Goal: Check status: Check status

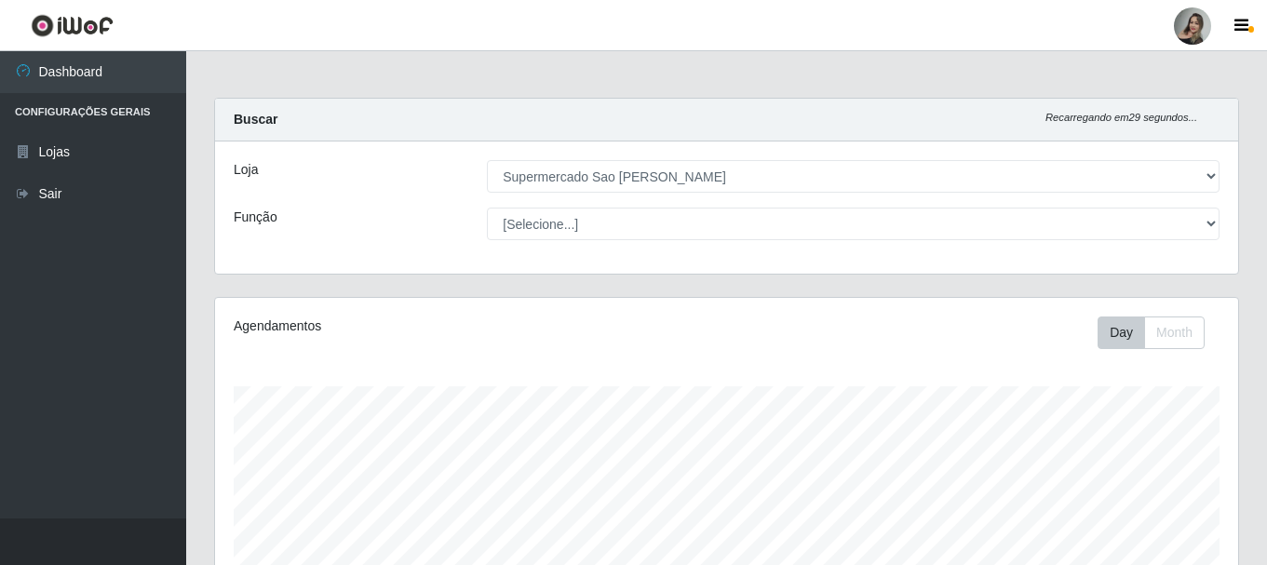
select select "383"
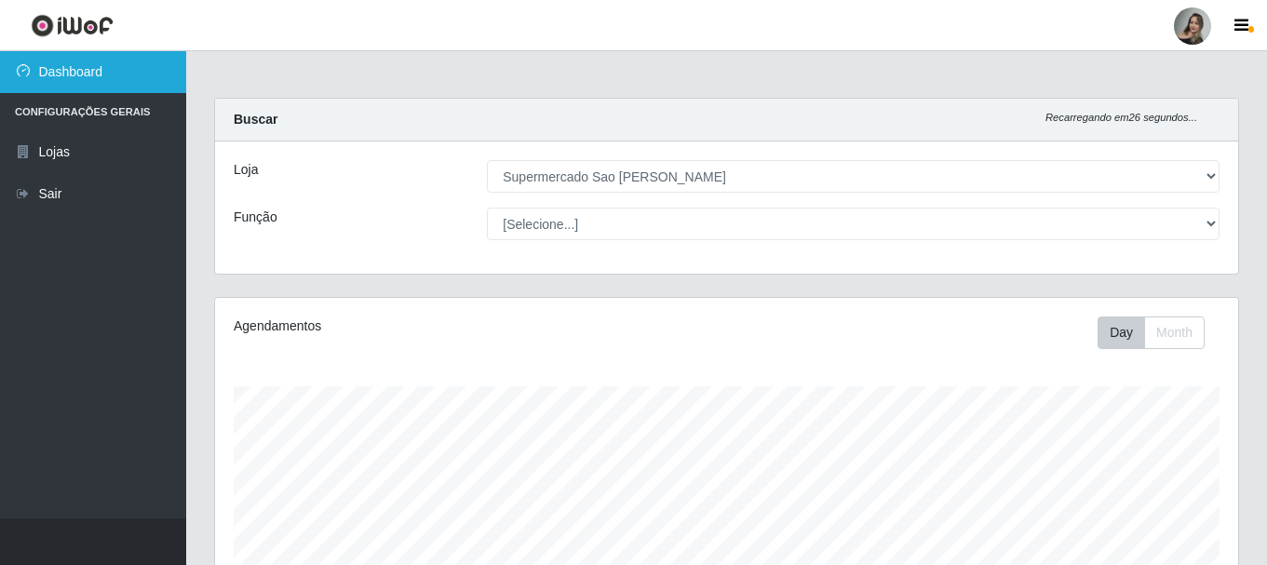
click at [89, 87] on link "Dashboard" at bounding box center [93, 72] width 186 height 42
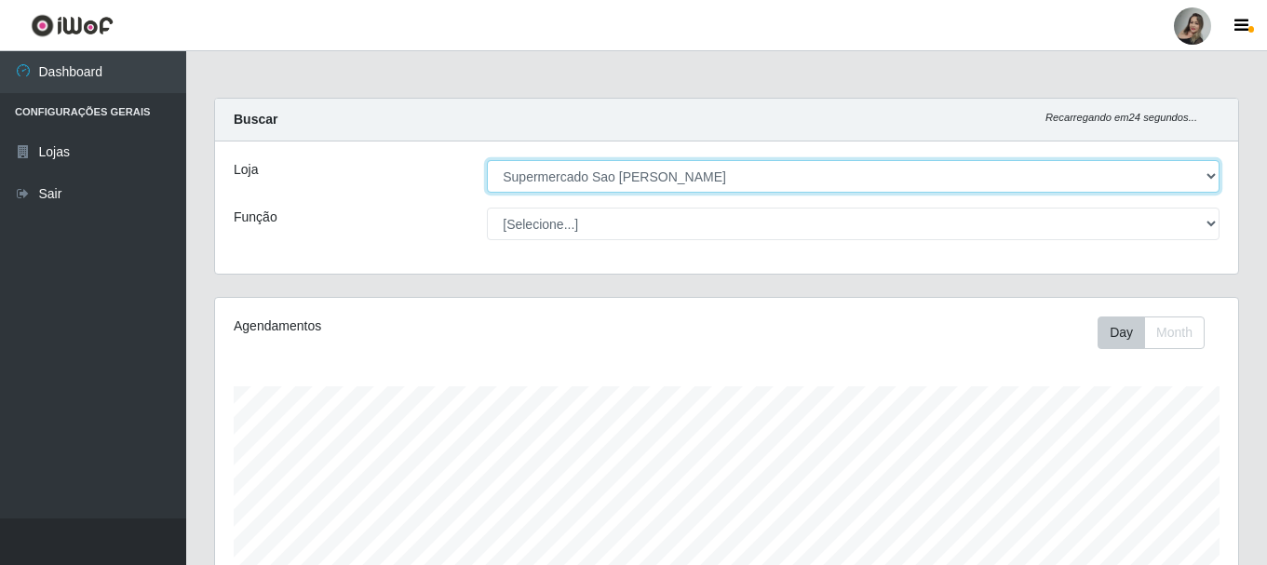
click at [1212, 173] on select "[Selecione...] Supermercado Sao Francisco - Amarante" at bounding box center [853, 176] width 732 height 33
click at [487, 160] on select "[Selecione...] Supermercado Sao Francisco - Amarante" at bounding box center [853, 176] width 732 height 33
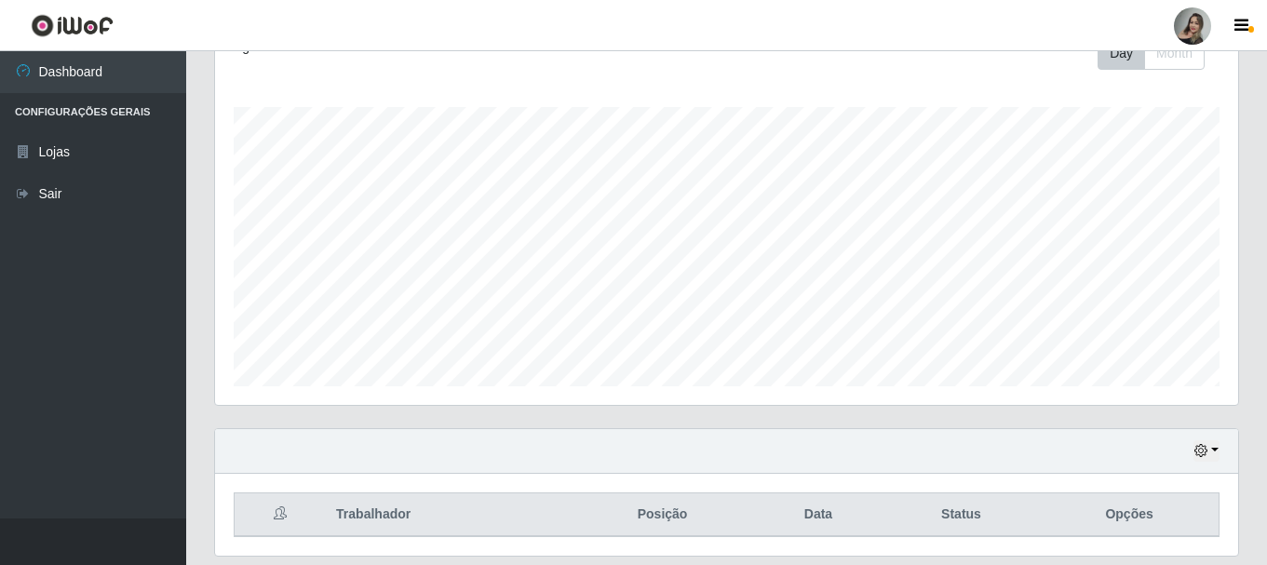
scroll to position [340, 0]
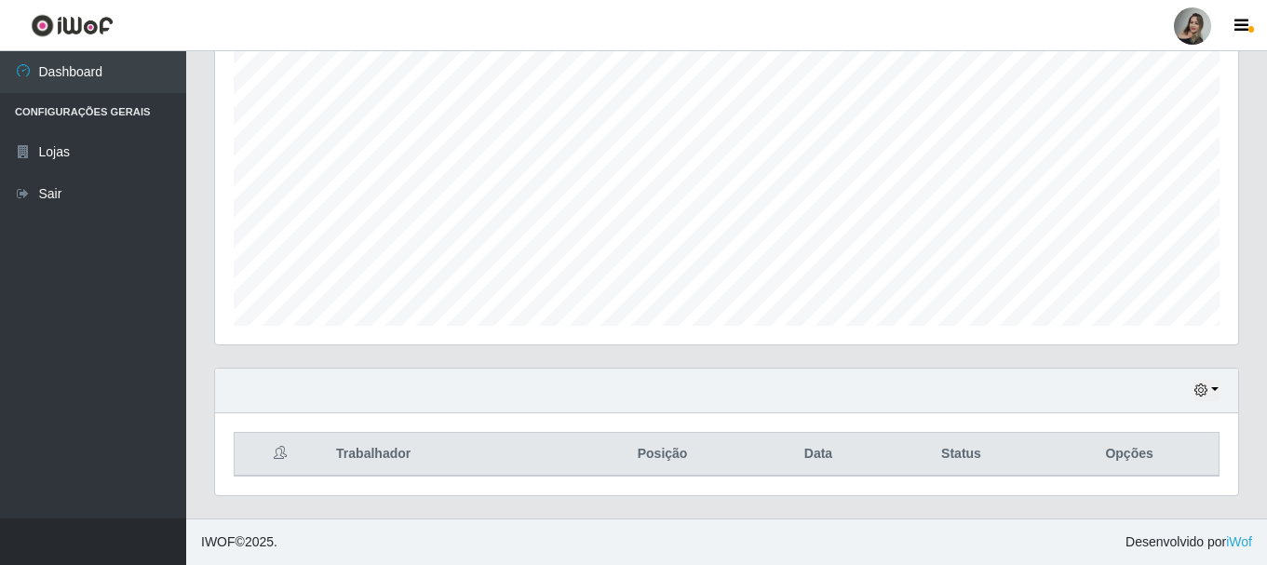
click at [1219, 385] on div "Hoje 1 dia 3 dias 1 Semana Não encerrados" at bounding box center [726, 391] width 1023 height 45
click at [1213, 396] on button "button" at bounding box center [1206, 390] width 26 height 21
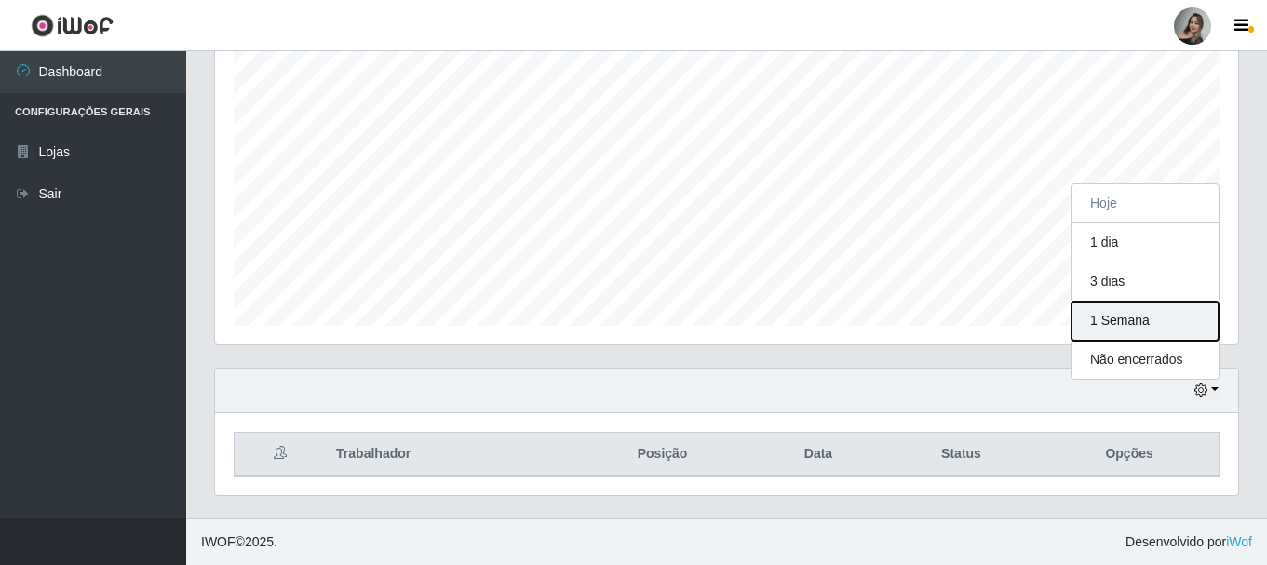
click at [1136, 329] on button "1 Semana" at bounding box center [1144, 321] width 147 height 39
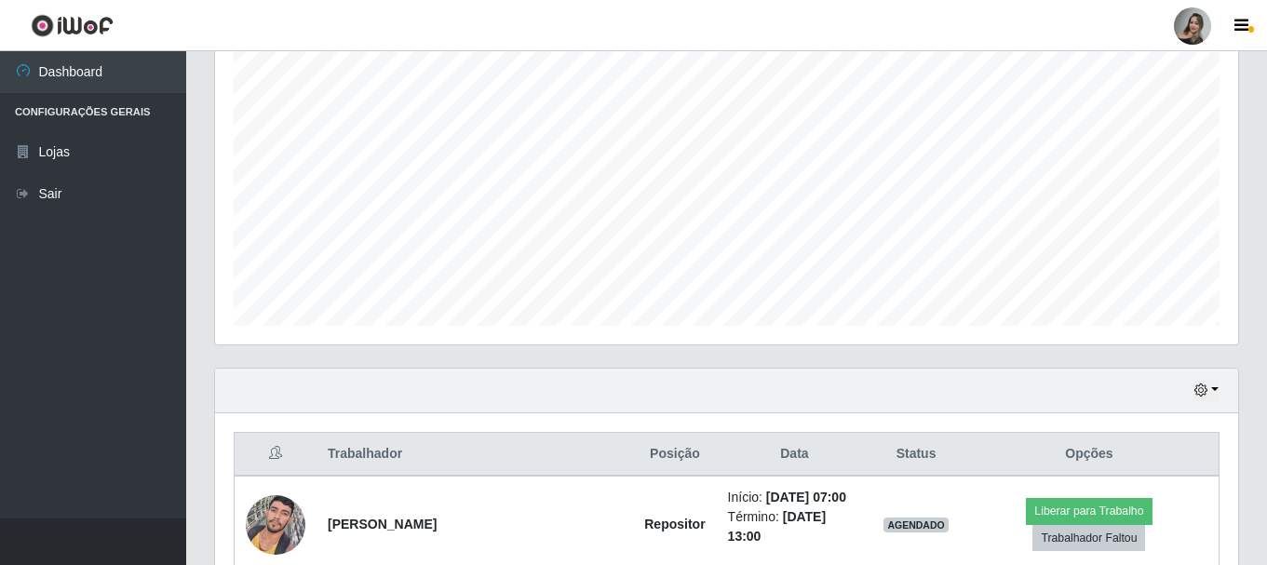
scroll to position [526, 0]
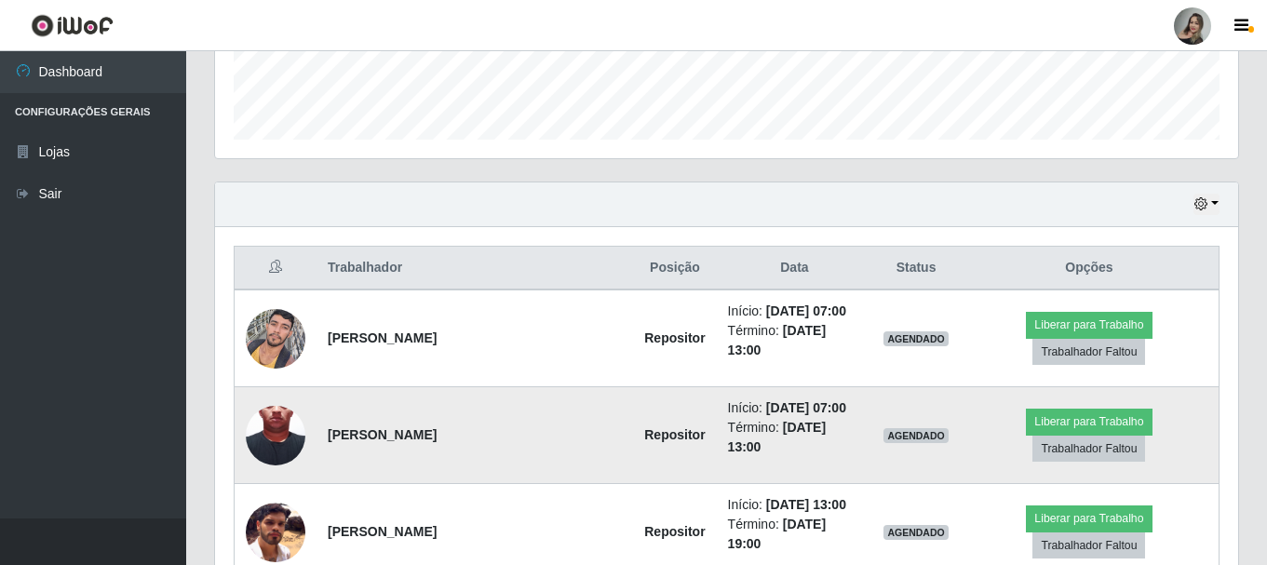
click at [264, 422] on img at bounding box center [276, 436] width 60 height 132
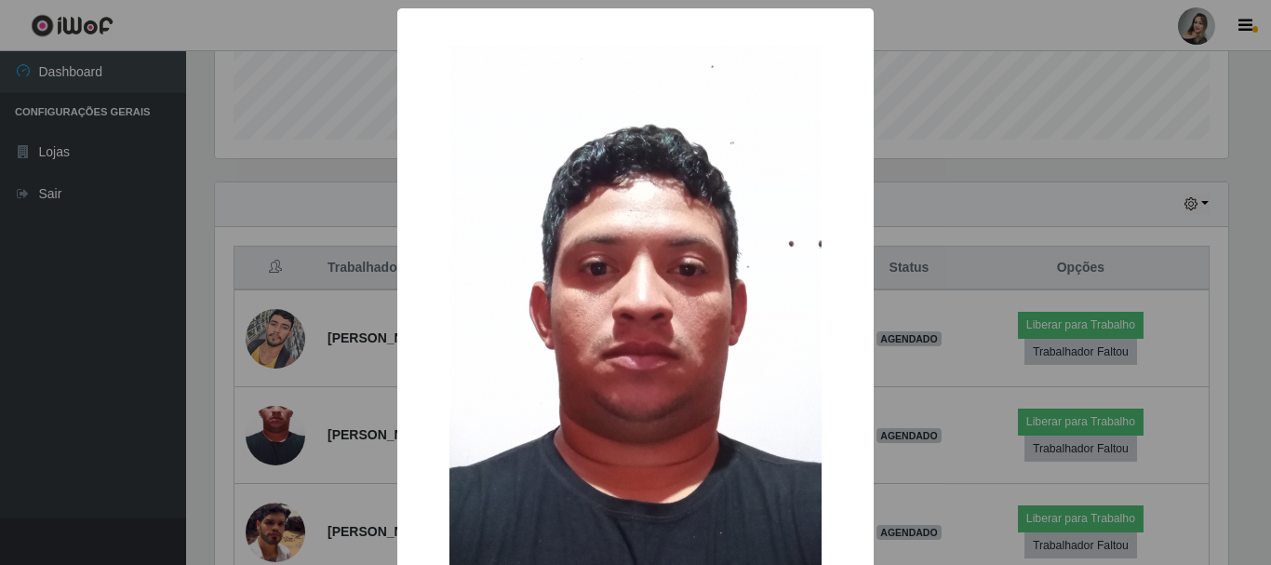
click at [327, 446] on div "× OK Cancel" at bounding box center [635, 282] width 1271 height 565
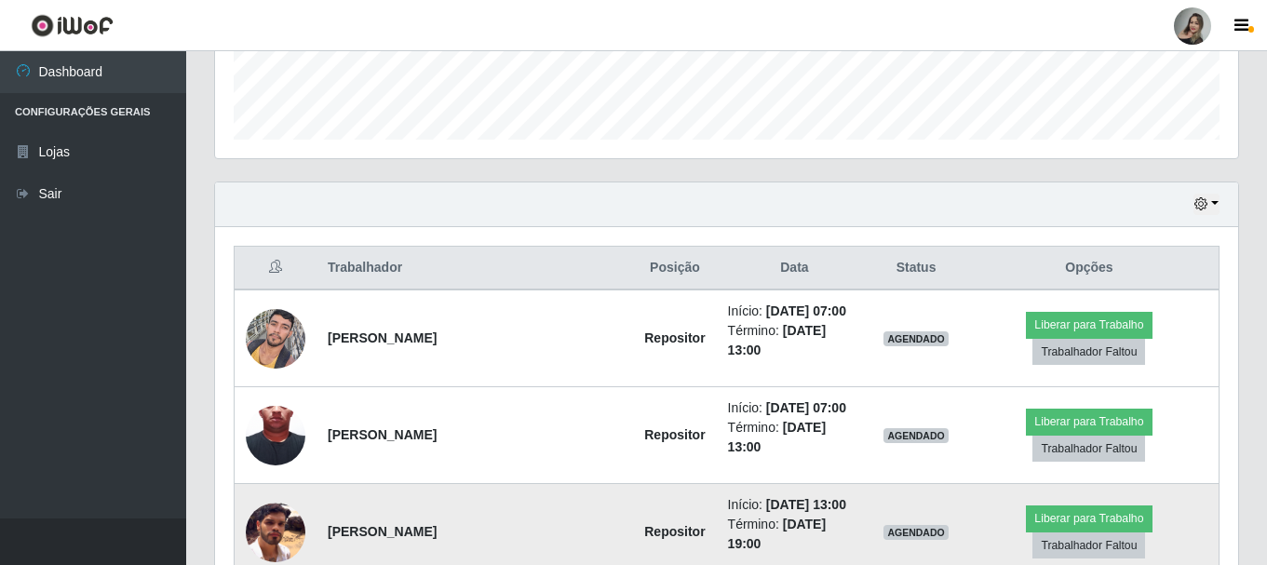
scroll to position [619, 0]
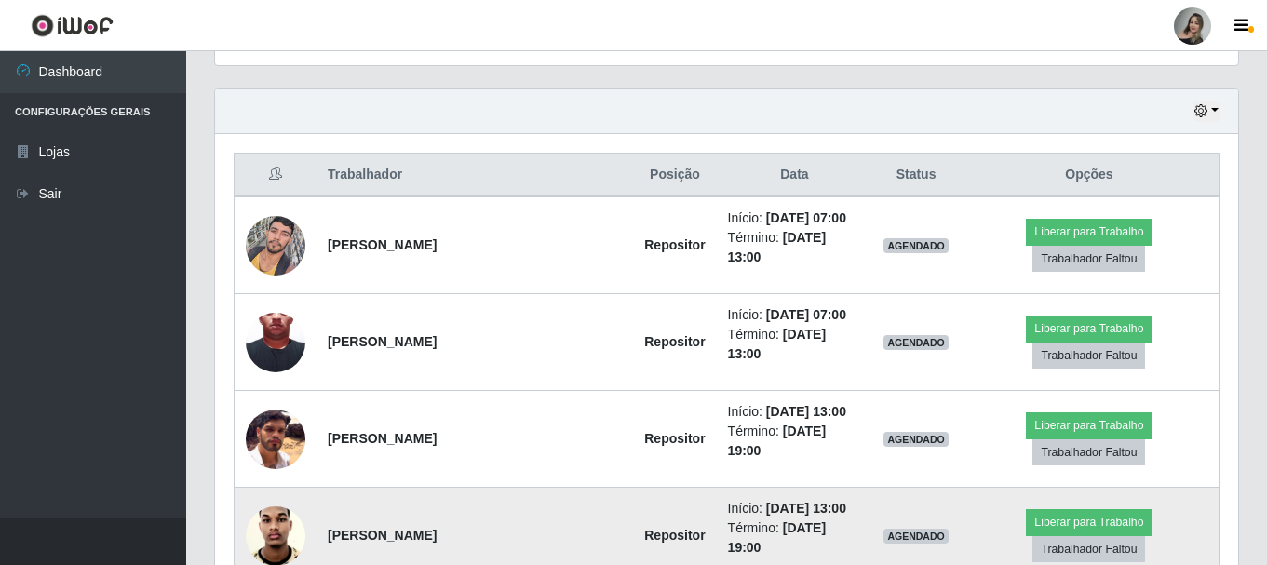
click at [276, 496] on img at bounding box center [276, 535] width 60 height 78
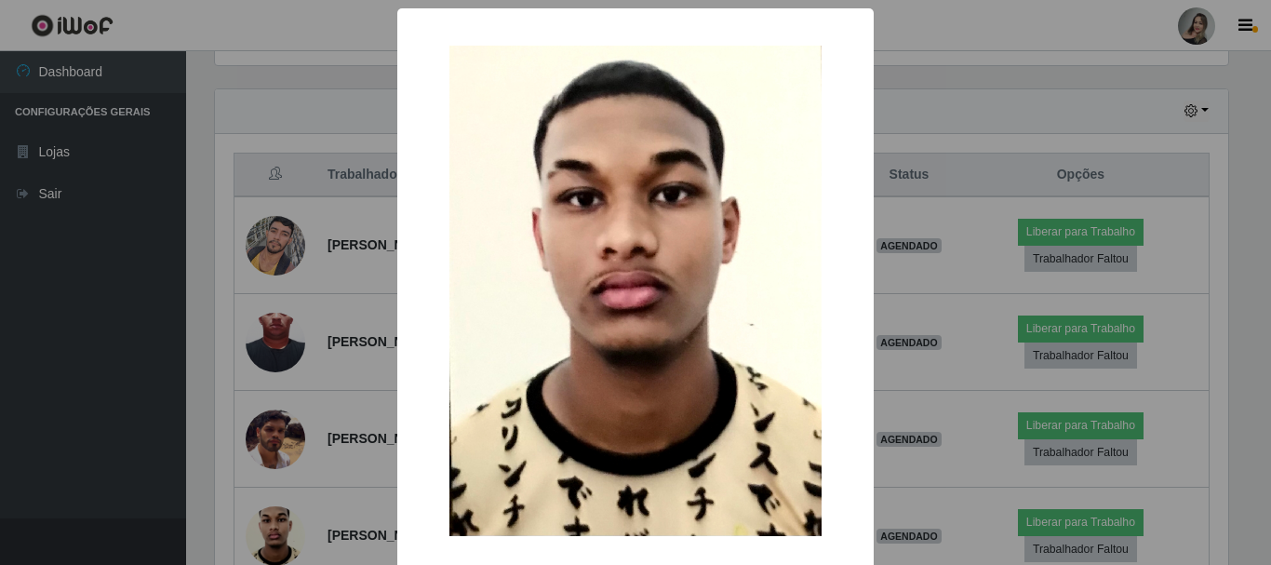
click at [329, 453] on div "× OK Cancel" at bounding box center [635, 282] width 1271 height 565
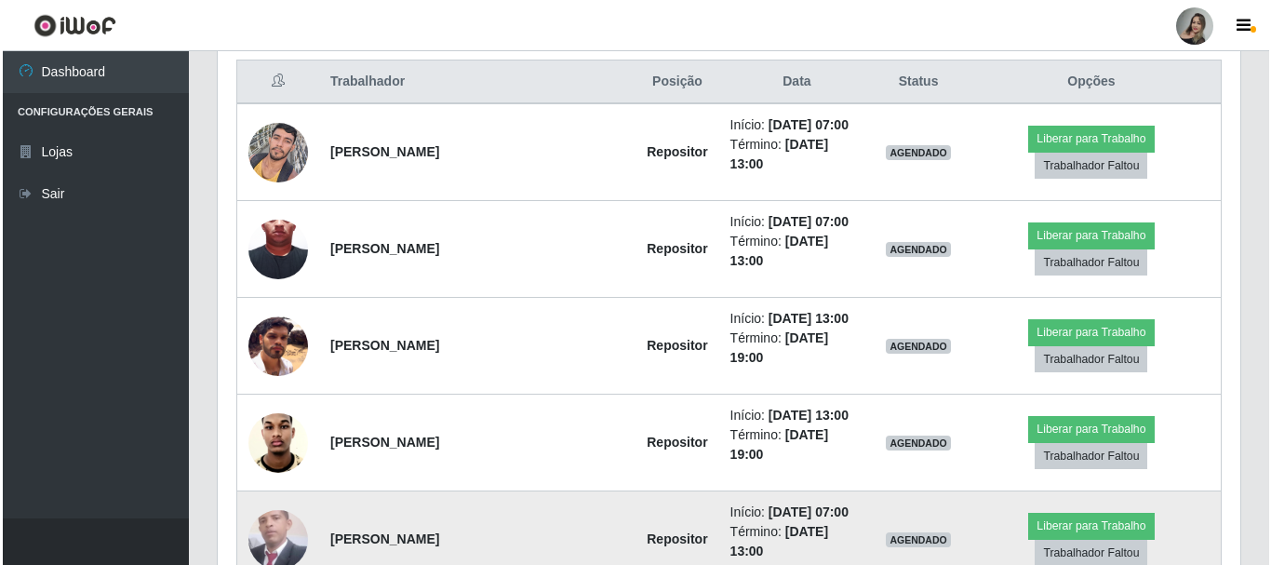
scroll to position [805, 0]
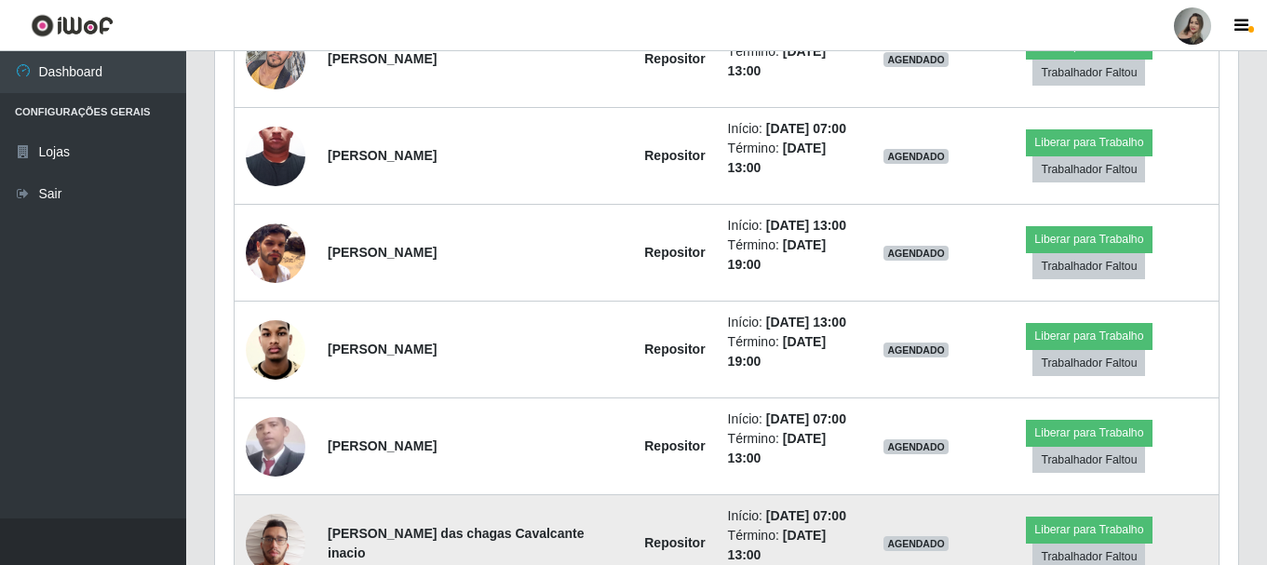
click at [271, 504] on img at bounding box center [276, 543] width 60 height 79
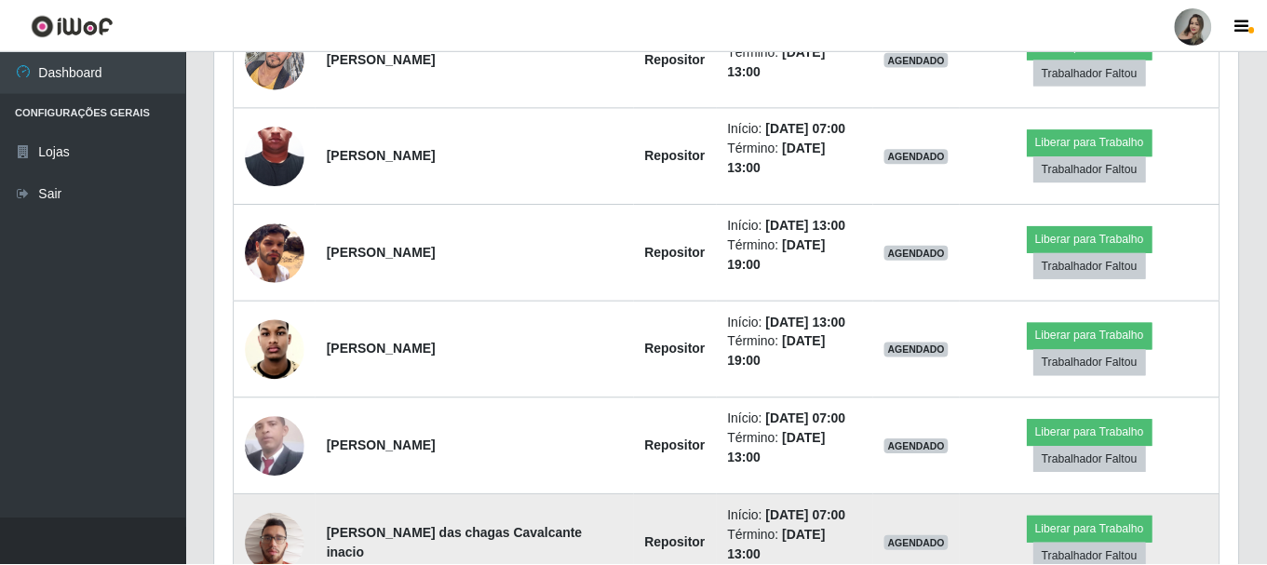
scroll to position [386, 1014]
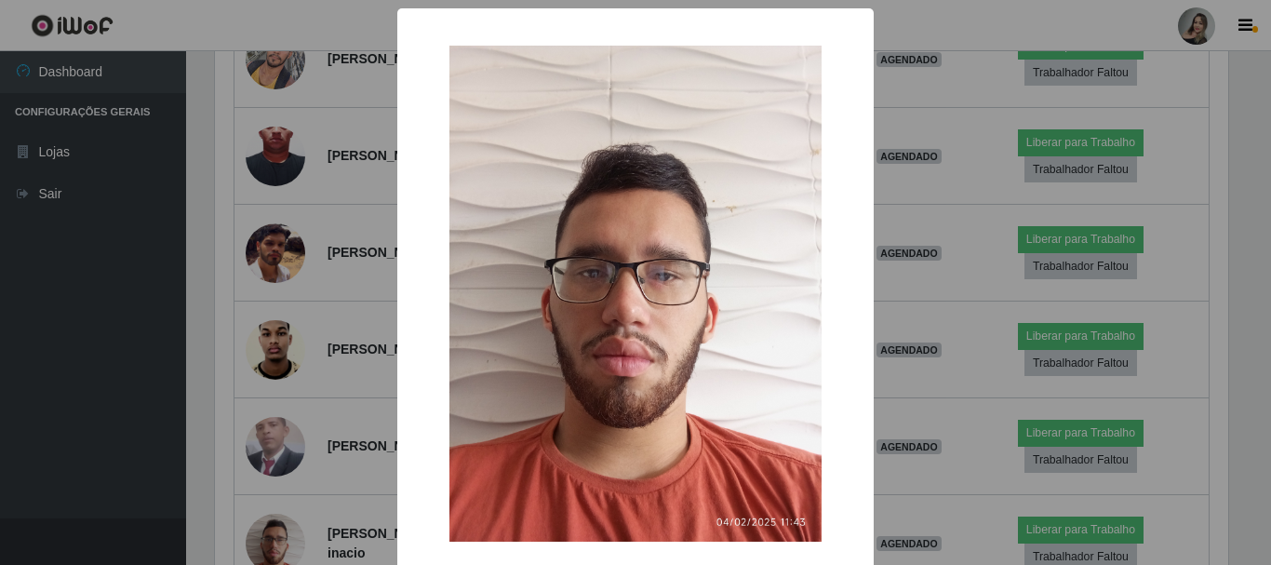
click at [325, 446] on div "× OK Cancel" at bounding box center [635, 282] width 1271 height 565
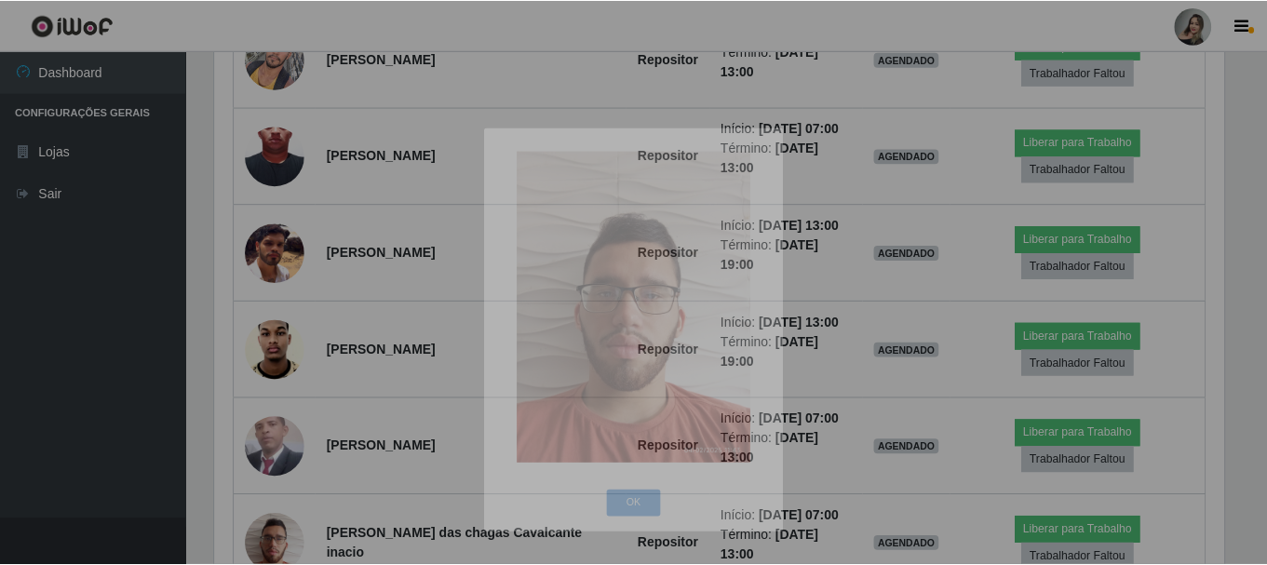
scroll to position [386, 1023]
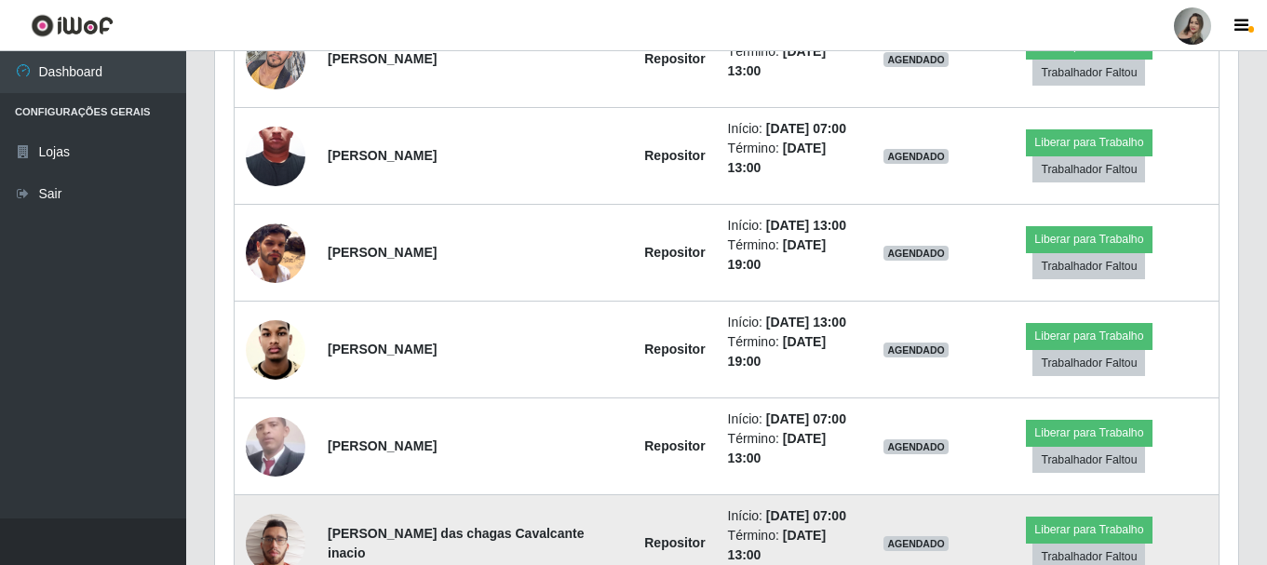
click at [271, 504] on img at bounding box center [276, 543] width 60 height 79
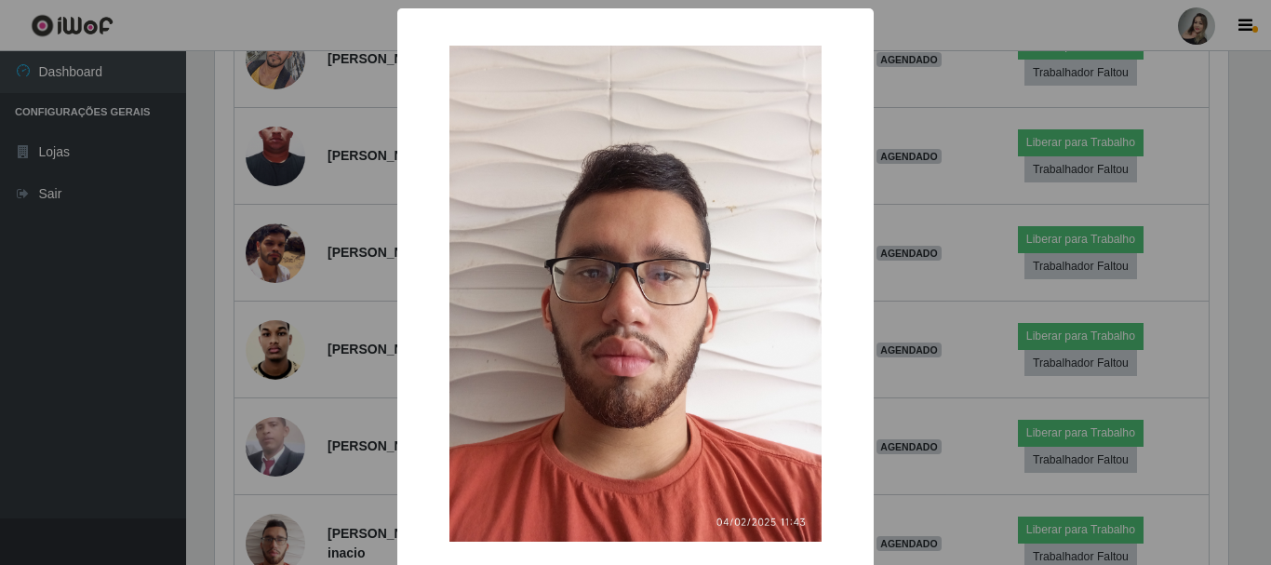
click at [333, 445] on div "× OK Cancel" at bounding box center [635, 282] width 1271 height 565
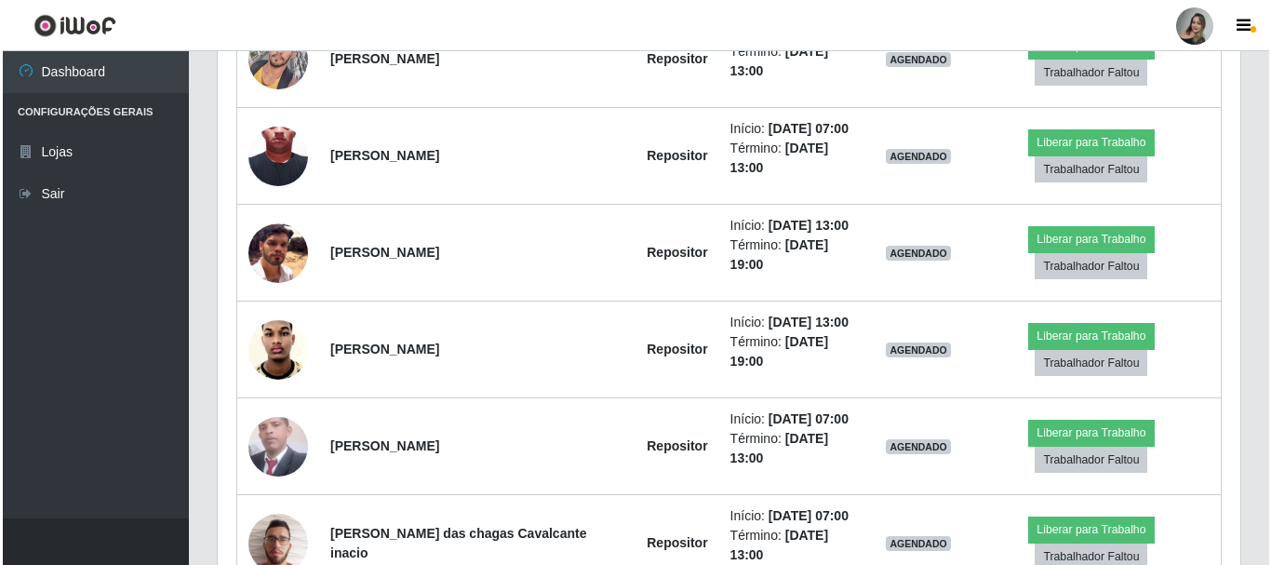
scroll to position [898, 0]
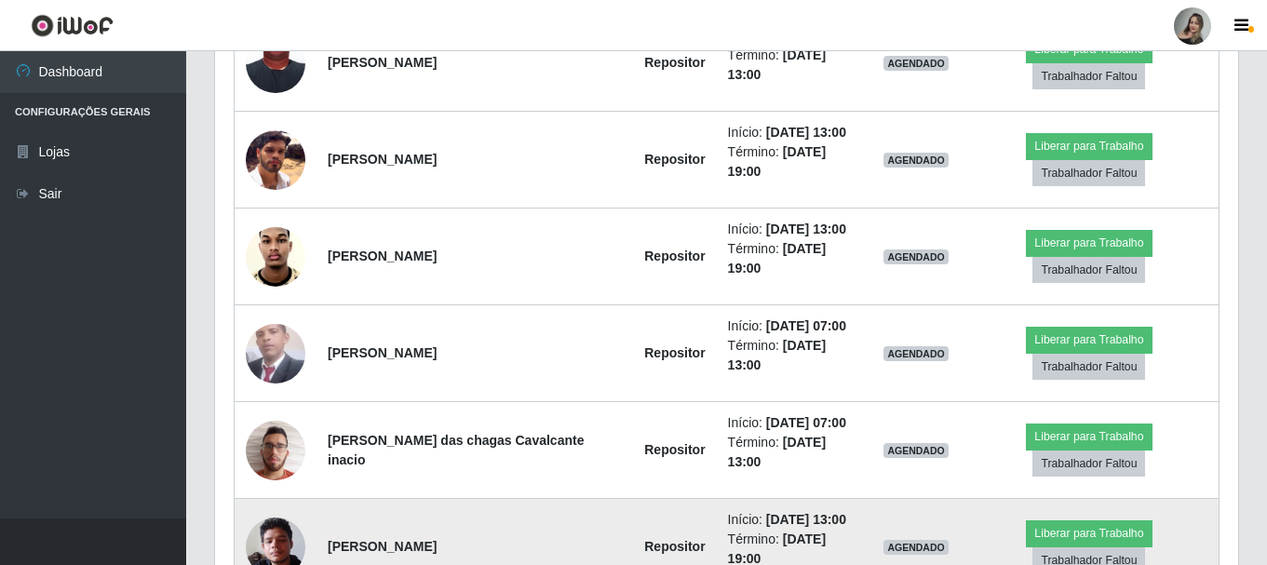
click at [291, 507] on img at bounding box center [276, 546] width 60 height 79
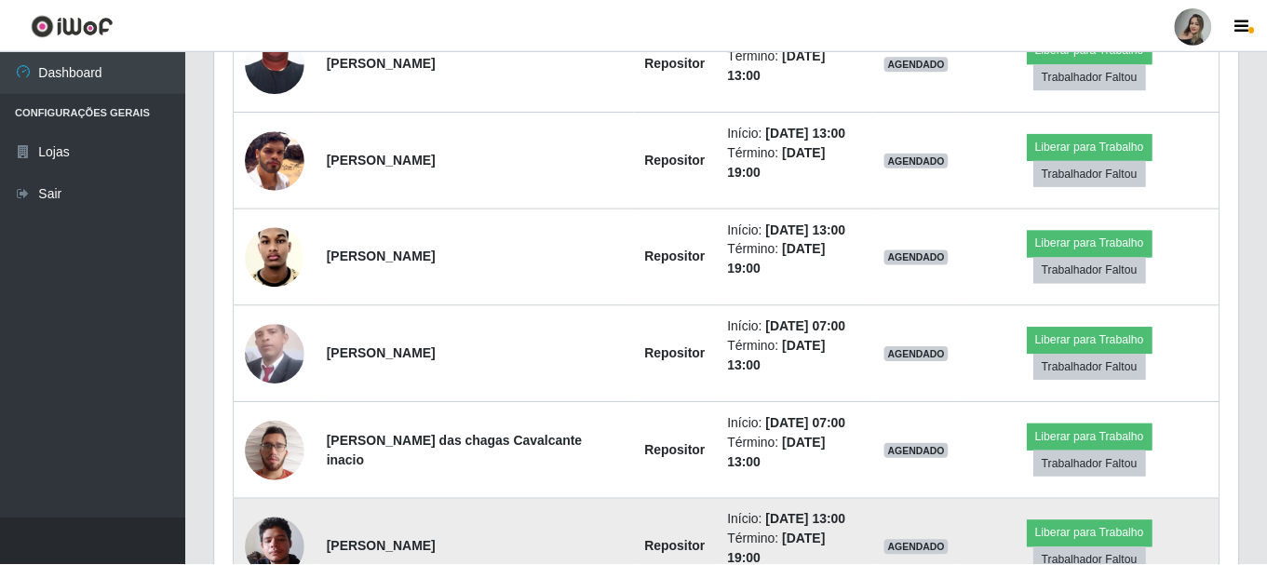
scroll to position [0, 0]
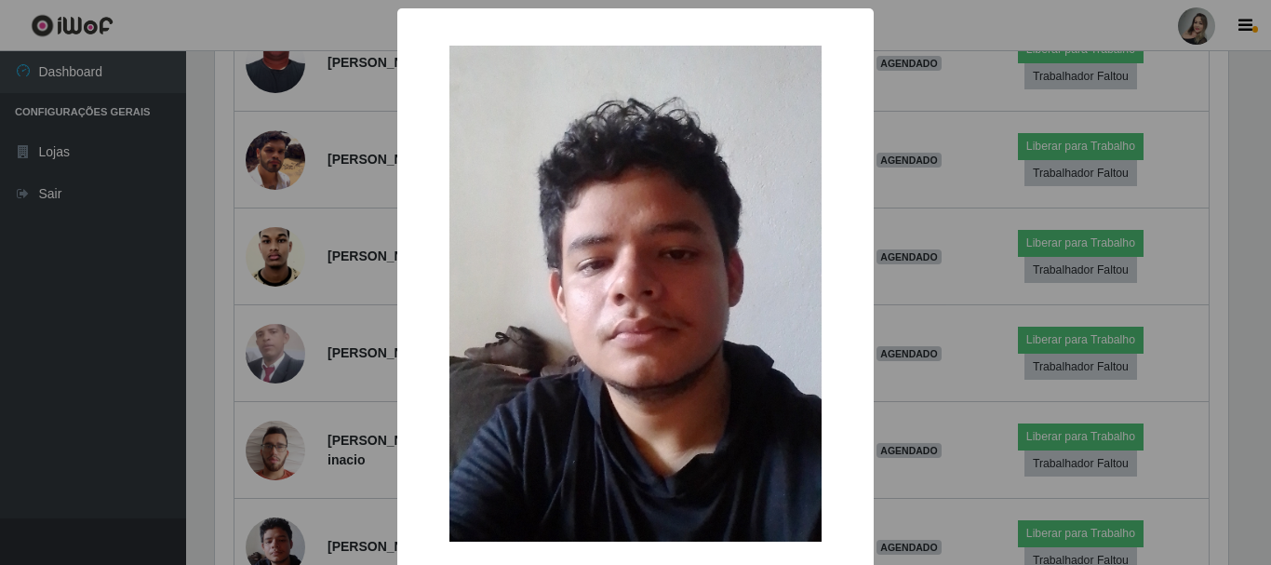
click at [326, 446] on div "× OK Cancel" at bounding box center [635, 282] width 1271 height 565
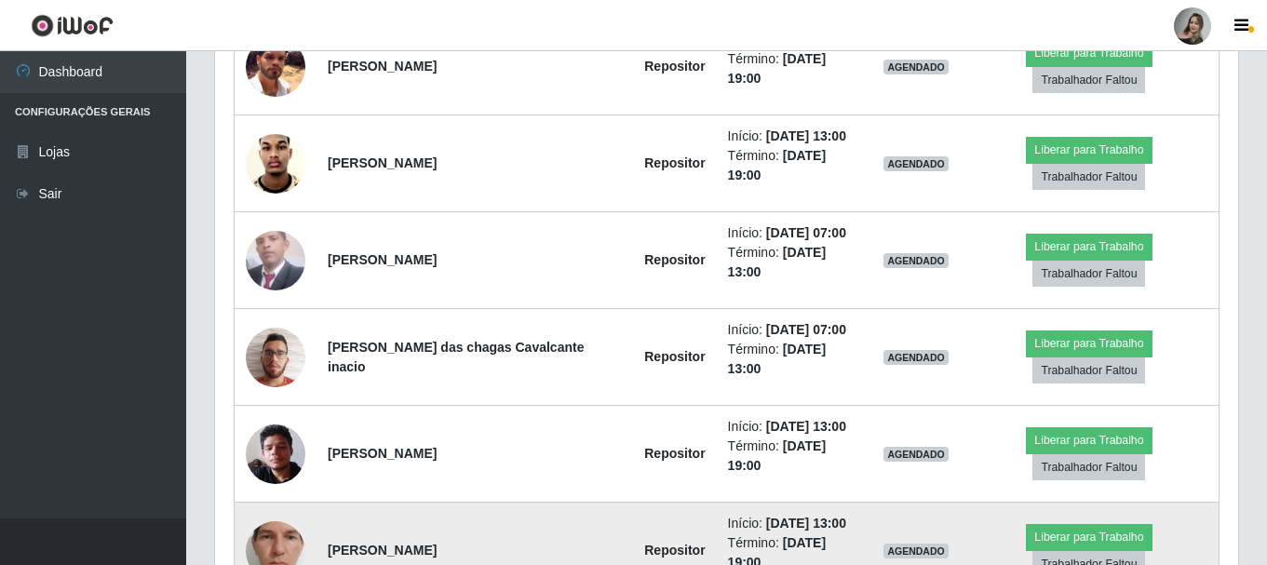
click at [272, 484] on img at bounding box center [276, 550] width 60 height 132
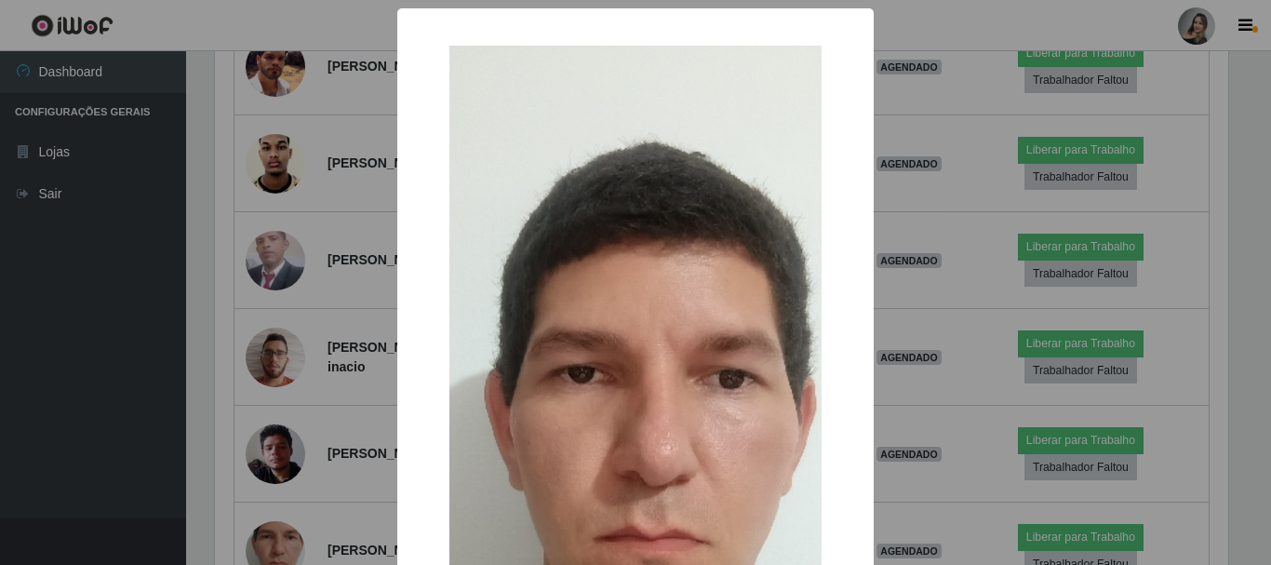
click at [323, 456] on div "× OK Cancel" at bounding box center [635, 282] width 1271 height 565
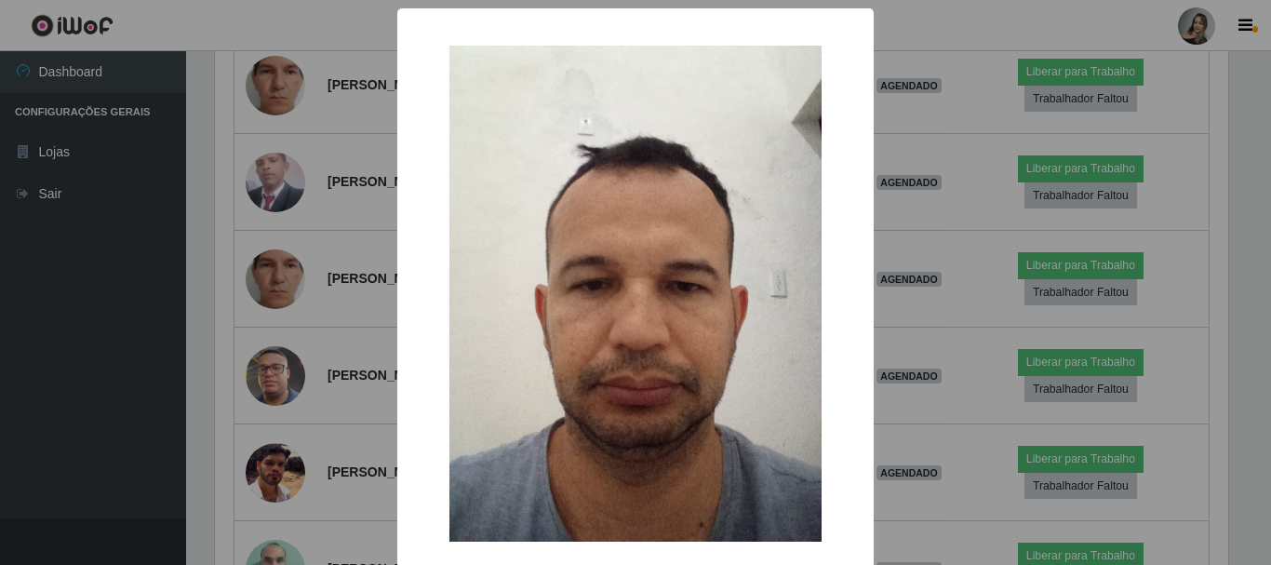
click at [305, 460] on div "× OK Cancel" at bounding box center [635, 282] width 1271 height 565
